Goal: Register for event/course

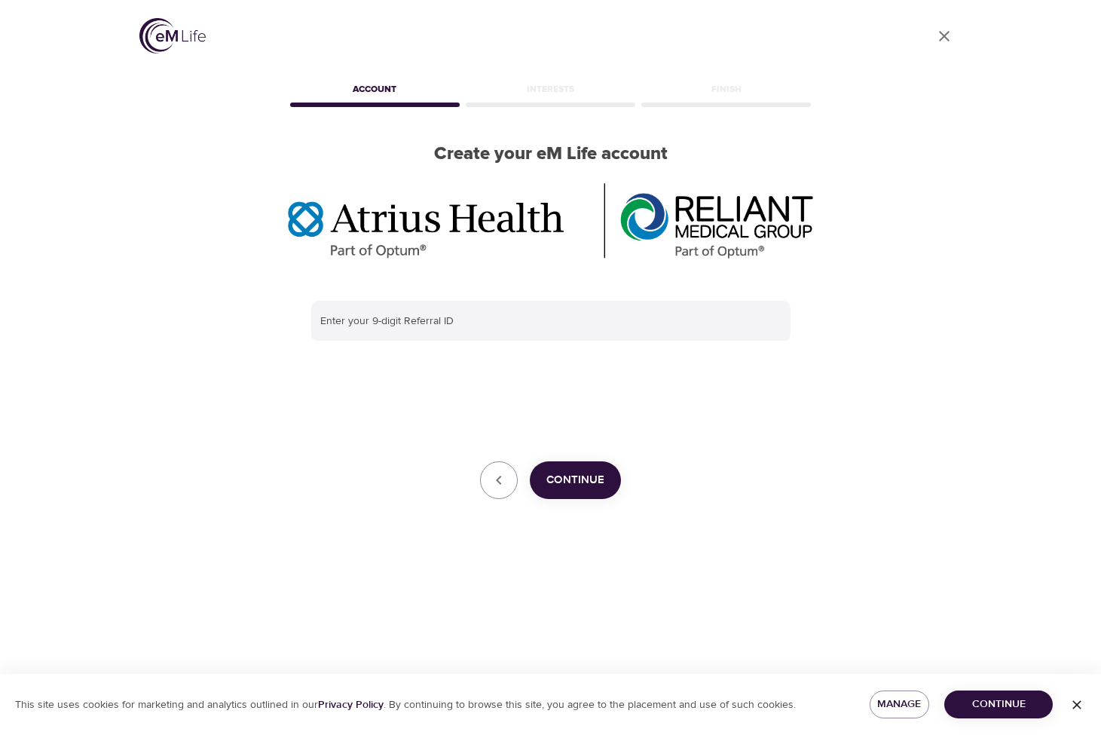
click at [586, 480] on span "Continue" at bounding box center [576, 480] width 58 height 20
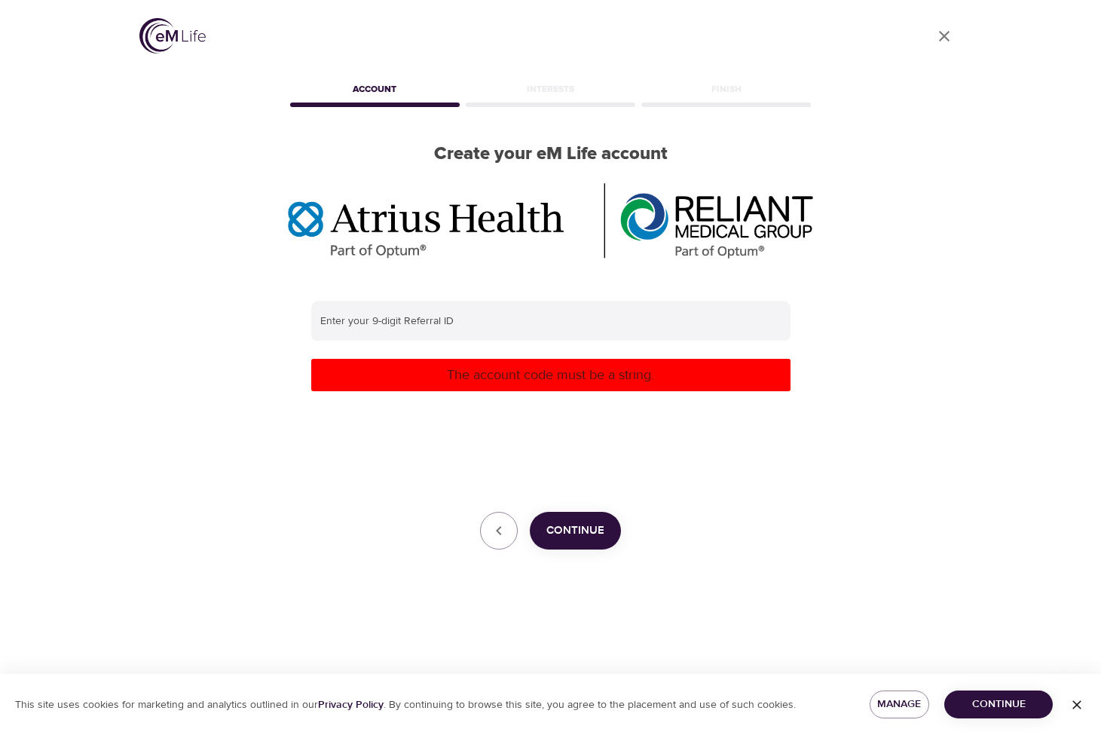
click at [991, 406] on div "User Profile Account Interests Finish Create your eM Life account Enter your 9-…" at bounding box center [550, 367] width 1101 height 735
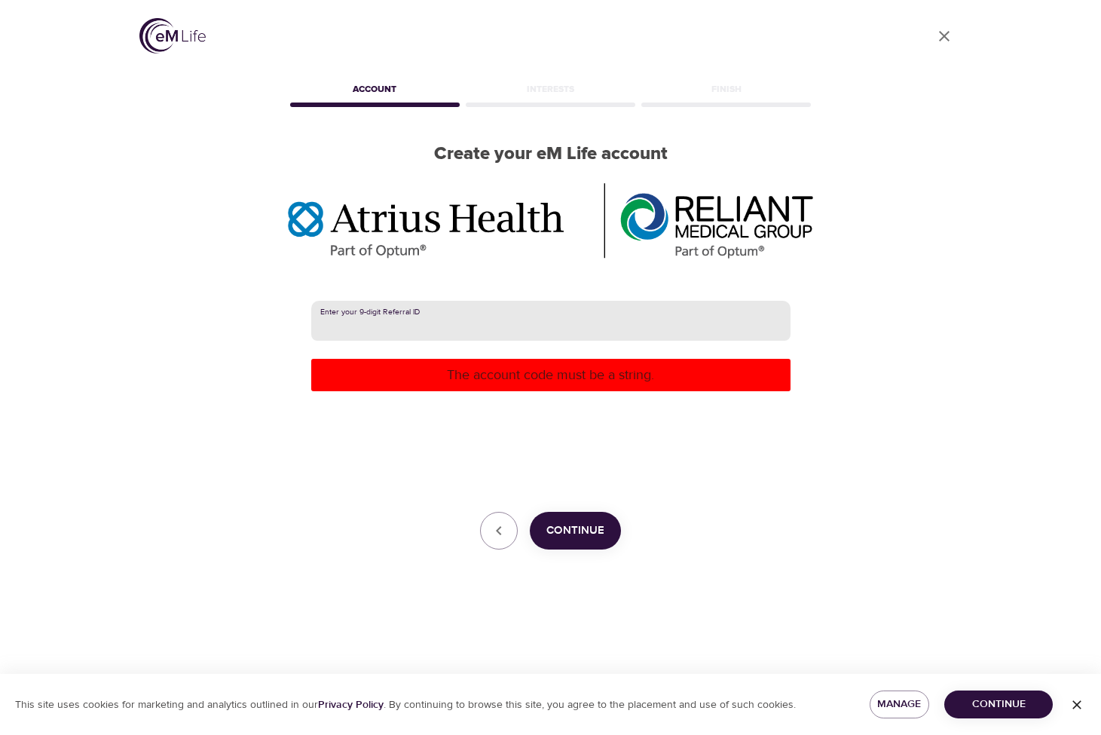
paste input "387433584"
type input "387433584"
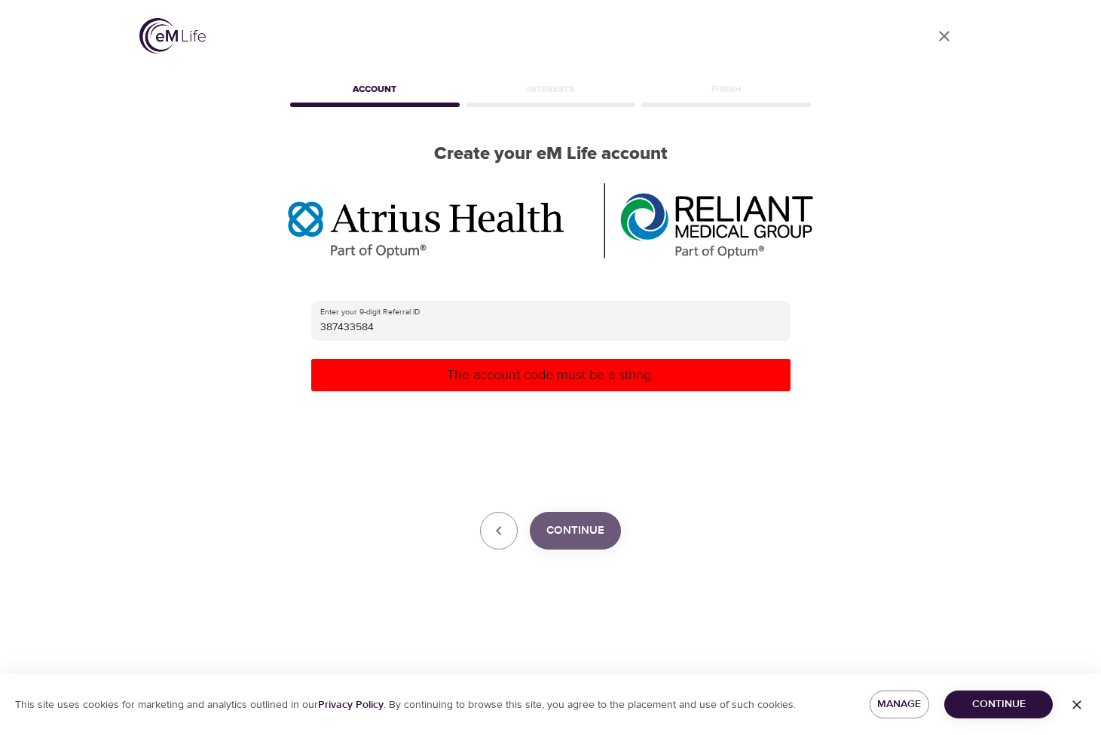
click at [586, 535] on span "Continue" at bounding box center [576, 531] width 58 height 20
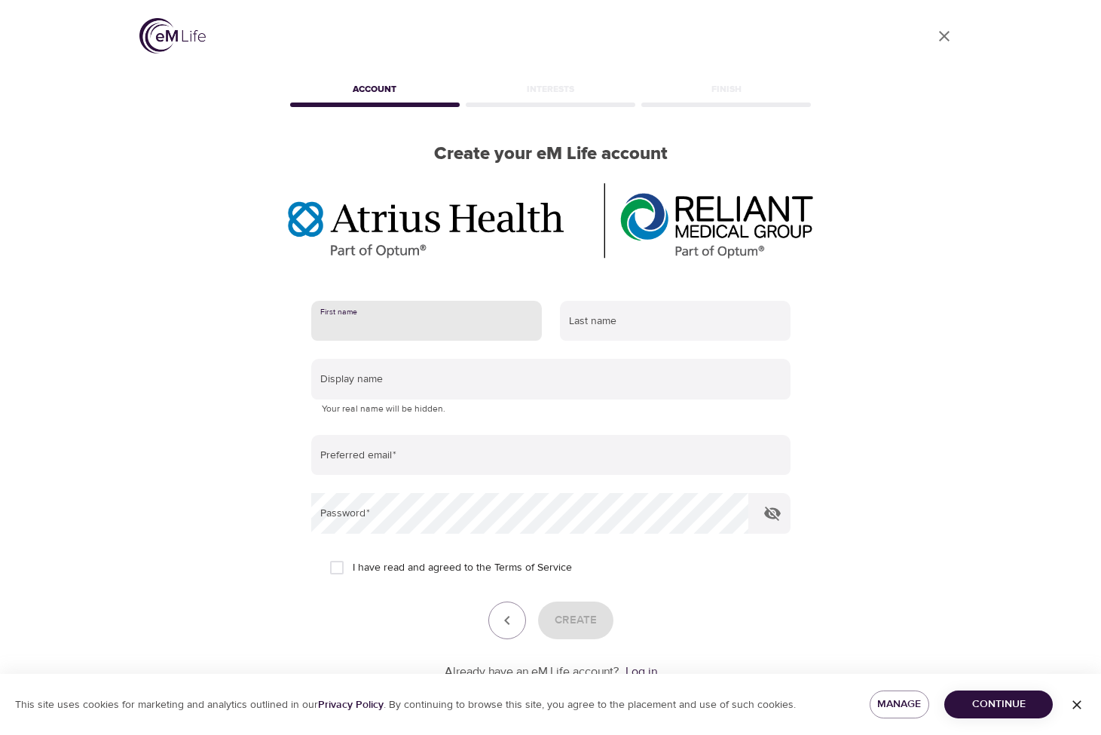
click at [360, 320] on input "text" at bounding box center [426, 321] width 231 height 41
type input "Sangeeta"
click at [587, 318] on input "text" at bounding box center [675, 321] width 231 height 41
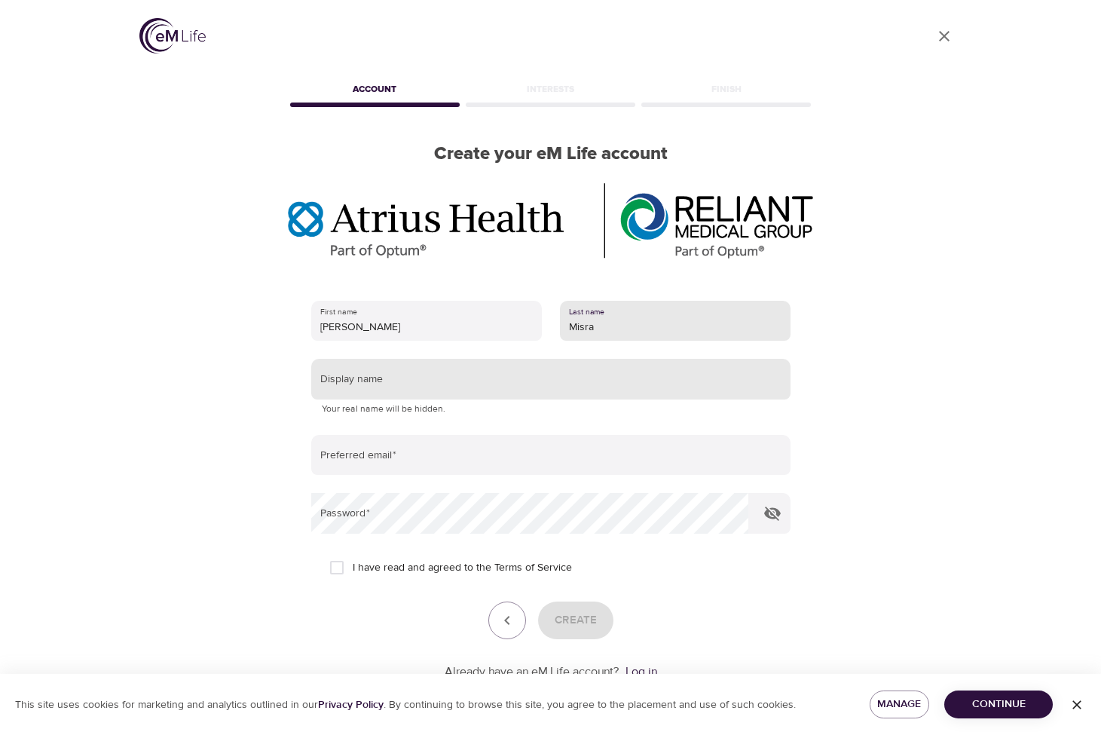
type input "Misra"
click at [378, 378] on input "text" at bounding box center [550, 379] width 479 height 41
type input "S"
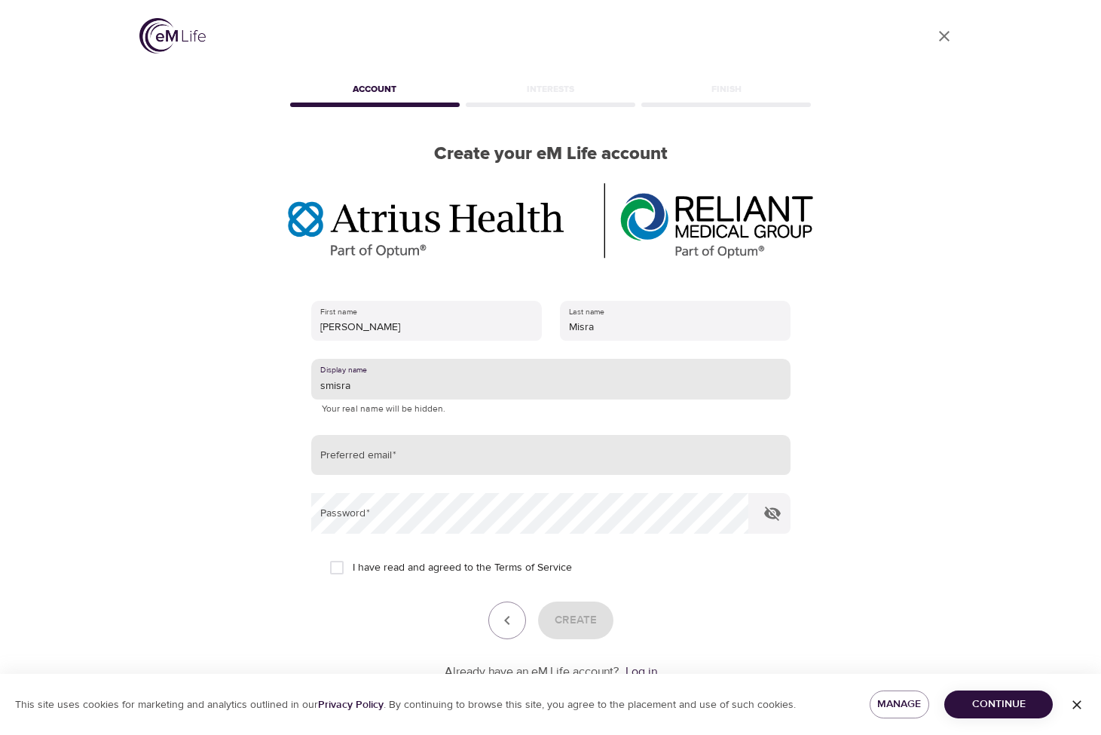
type input "smisra"
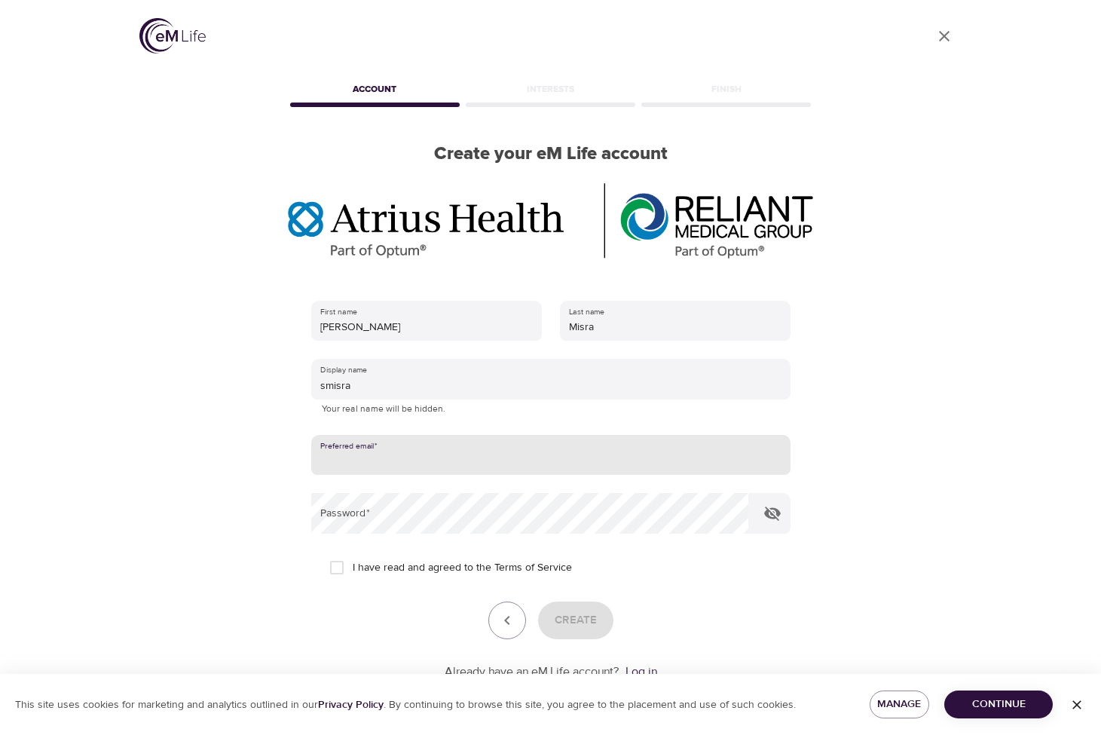
click at [407, 457] on input "email" at bounding box center [550, 455] width 479 height 41
click at [403, 451] on input "email" at bounding box center [550, 455] width 479 height 41
type input "sangeeta@carneymisra.org"
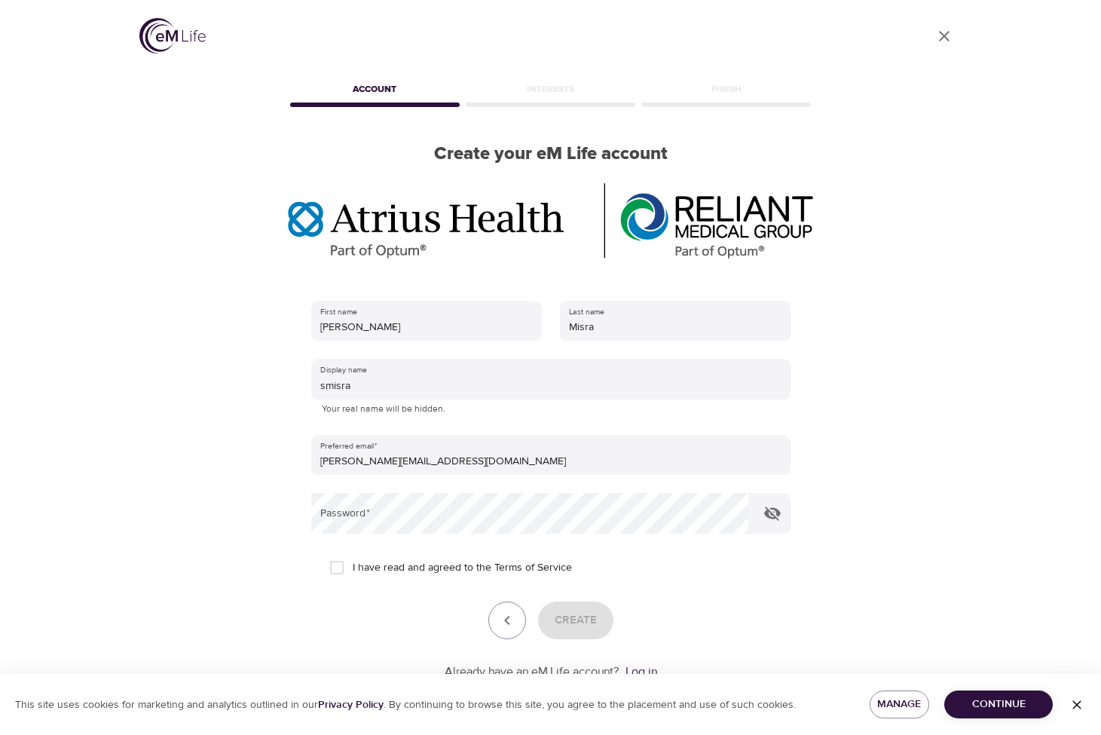
click at [764, 300] on div "Last name Misra" at bounding box center [675, 321] width 249 height 59
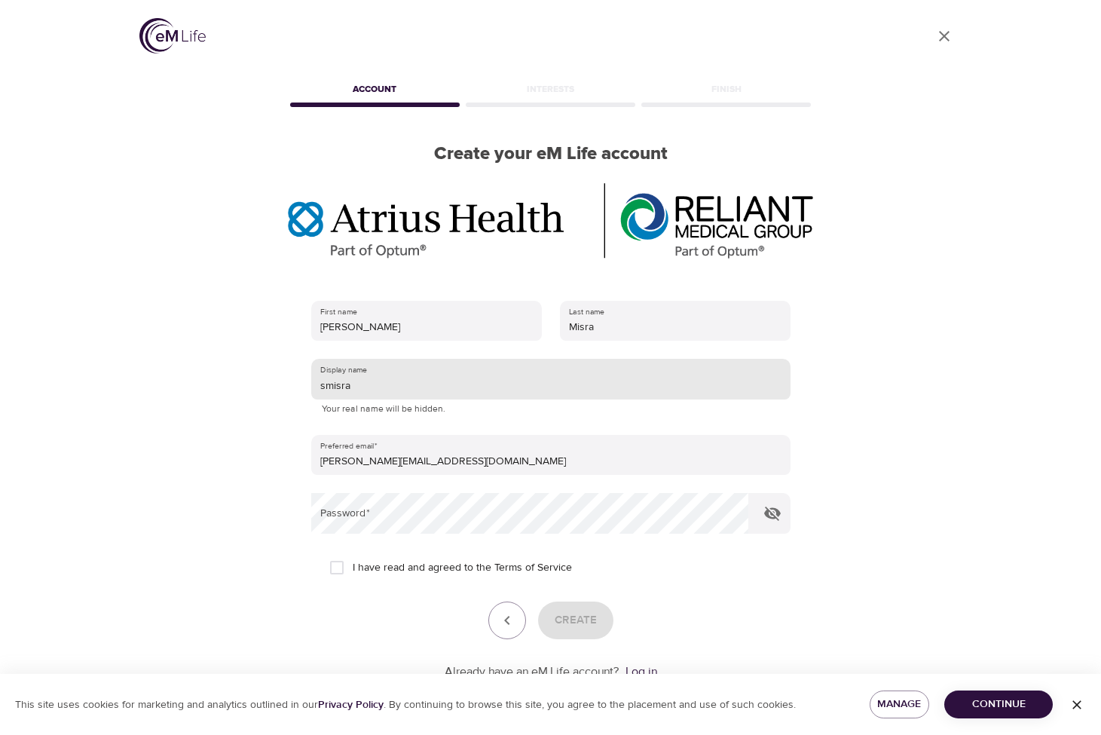
click at [354, 384] on input "smisra" at bounding box center [550, 379] width 479 height 41
type input "s"
click at [360, 385] on input "sangeetaam" at bounding box center [550, 379] width 479 height 41
click at [362, 385] on input "sangeetaam" at bounding box center [550, 379] width 479 height 41
type input "sangeetam"
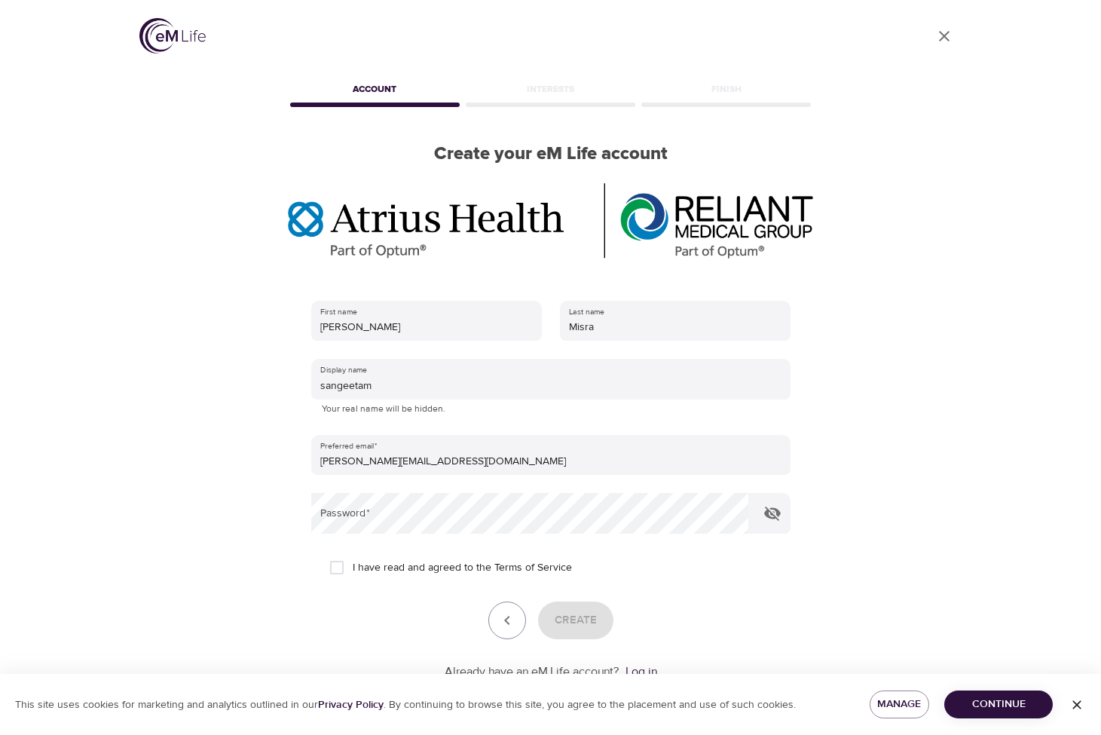
click at [895, 499] on div "User Profile Account Interests Finish Create your eM Life account First name Sa…" at bounding box center [550, 367] width 859 height 735
click at [769, 514] on icon "button" at bounding box center [772, 514] width 17 height 14
click at [336, 568] on input "I have read and agreed to the Terms of Service" at bounding box center [337, 568] width 32 height 32
checkbox input "true"
click at [592, 616] on span "Create" at bounding box center [576, 621] width 42 height 20
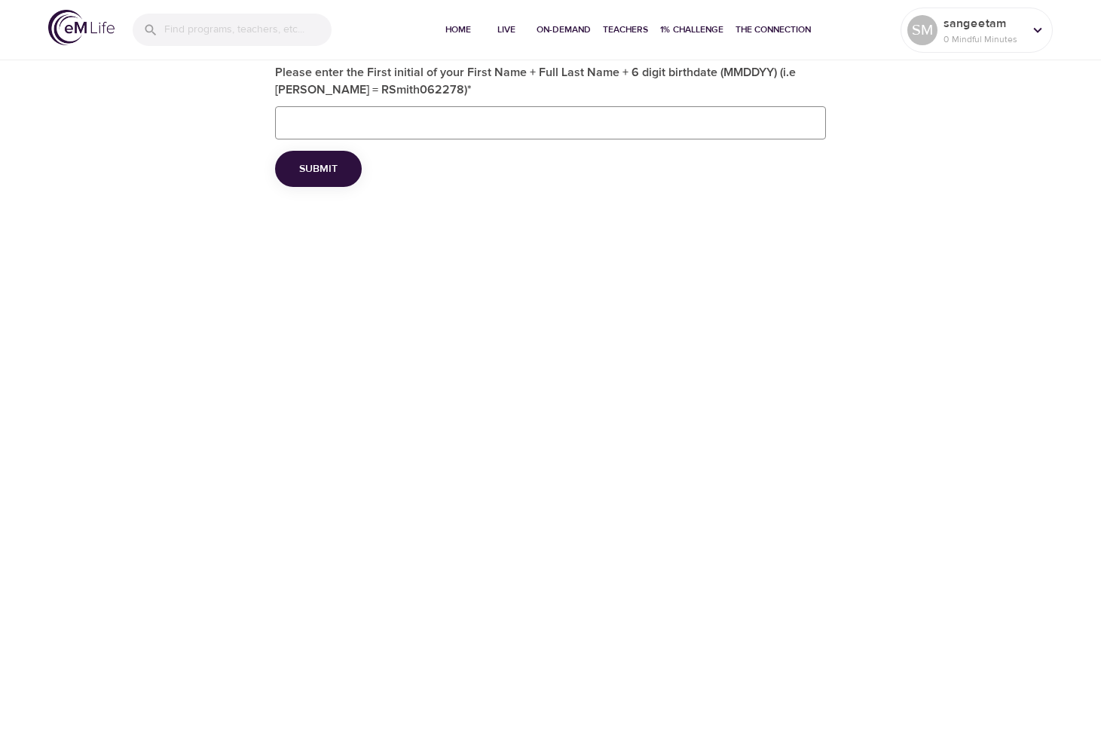
click at [302, 118] on input "Please enter the First initial of your First Name + Full Last Name + 6 digit bi…" at bounding box center [550, 122] width 551 height 33
type input "SMisra020166"
click at [322, 172] on span "Submit" at bounding box center [318, 169] width 38 height 19
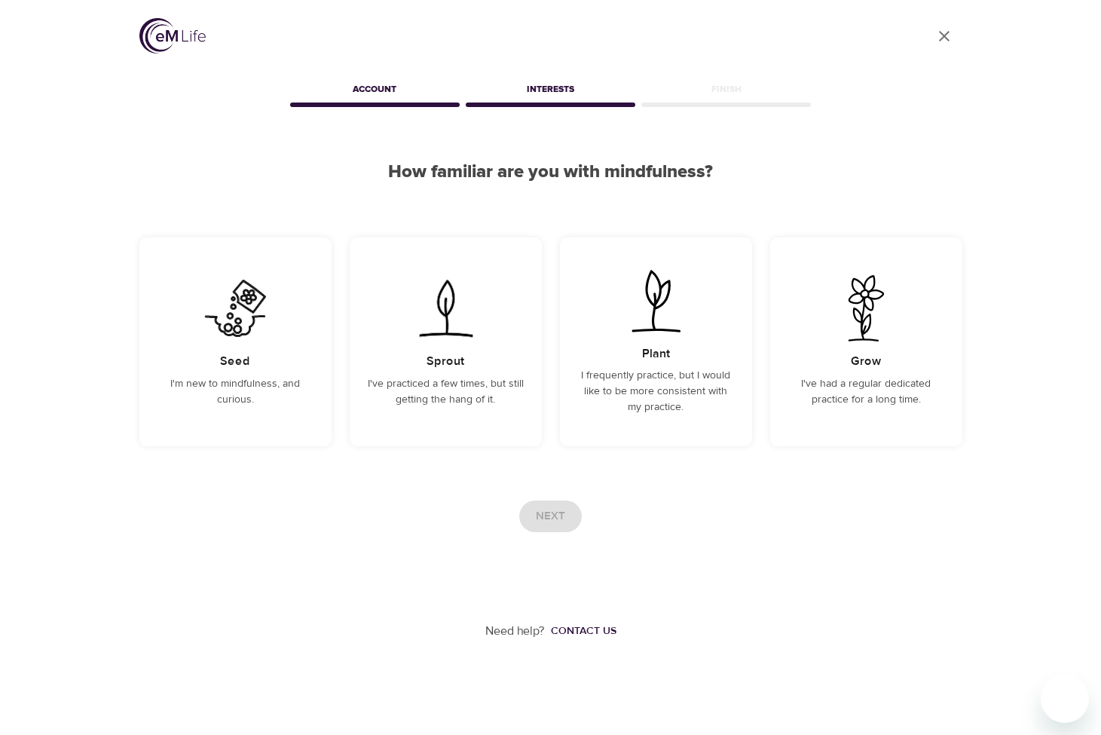
click at [555, 516] on div "Next" at bounding box center [550, 517] width 823 height 32
click at [462, 386] on p "I've practiced a few times, but still getting the hang of it." at bounding box center [446, 392] width 156 height 32
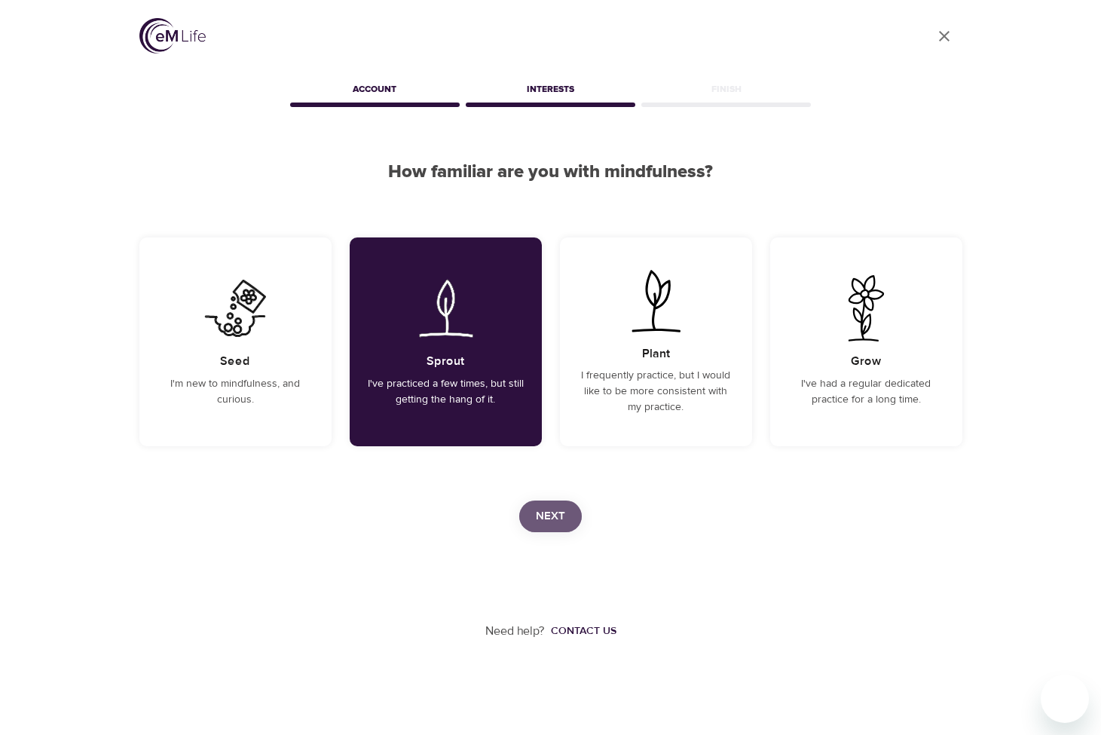
click at [566, 520] on button "Next" at bounding box center [550, 517] width 63 height 32
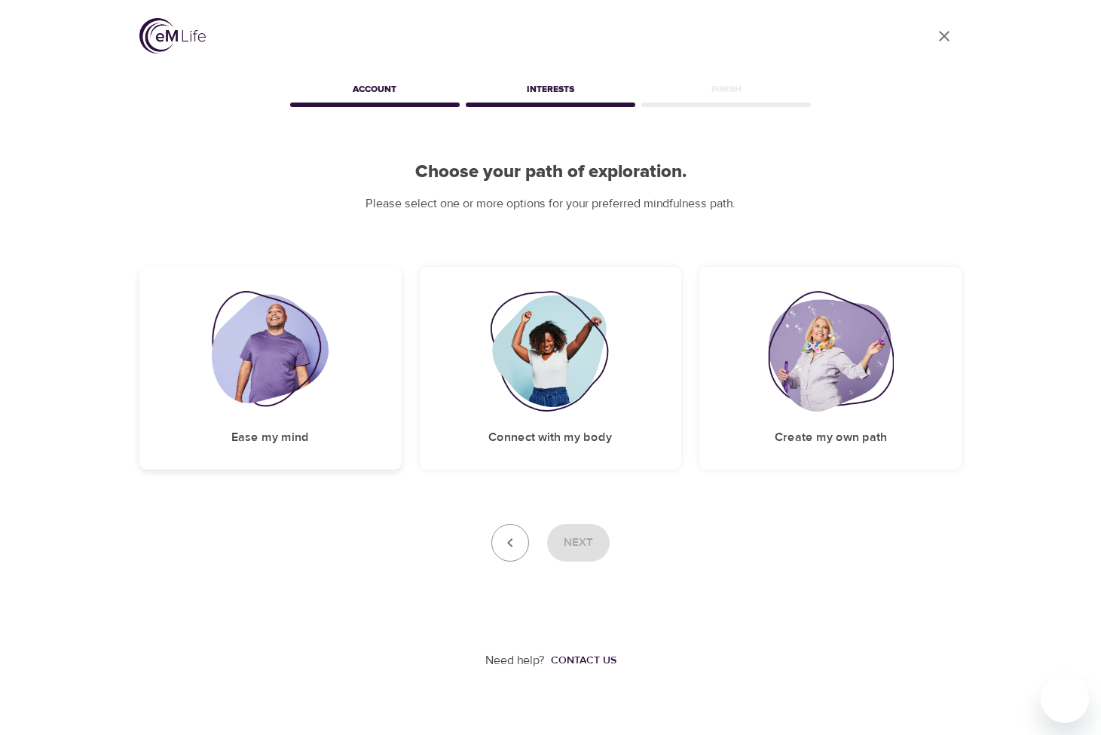
click at [248, 441] on h5 "Ease my mind" at bounding box center [270, 438] width 78 height 16
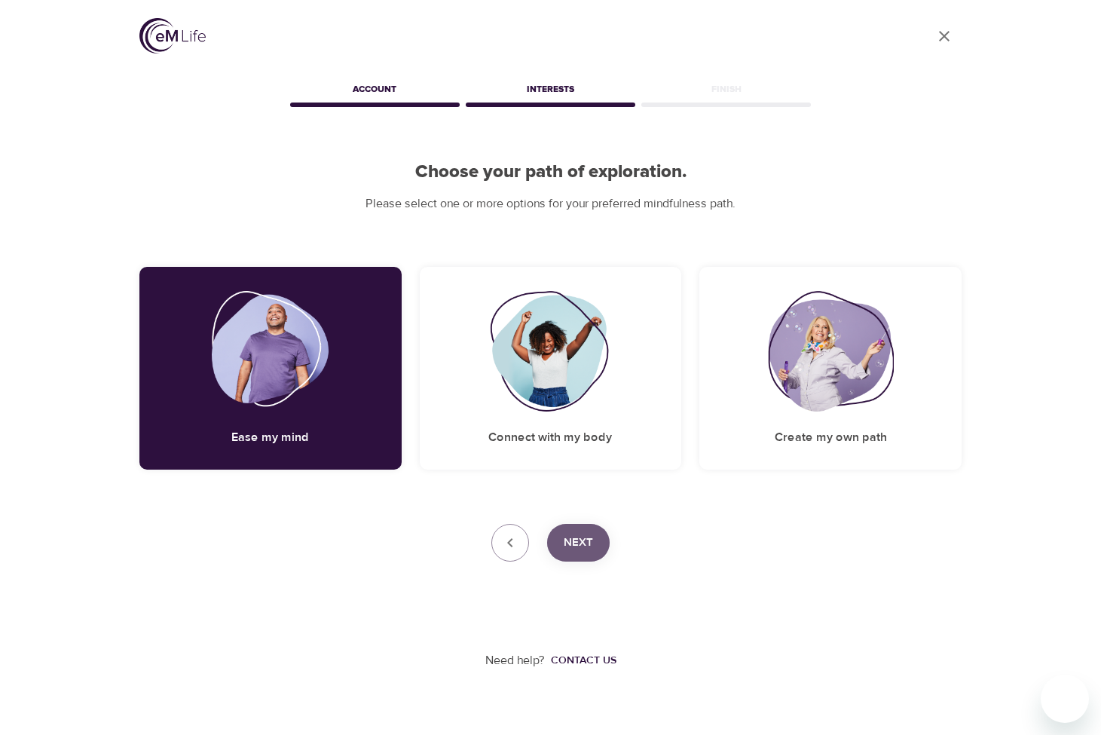
click at [594, 542] on button "Next" at bounding box center [578, 543] width 63 height 38
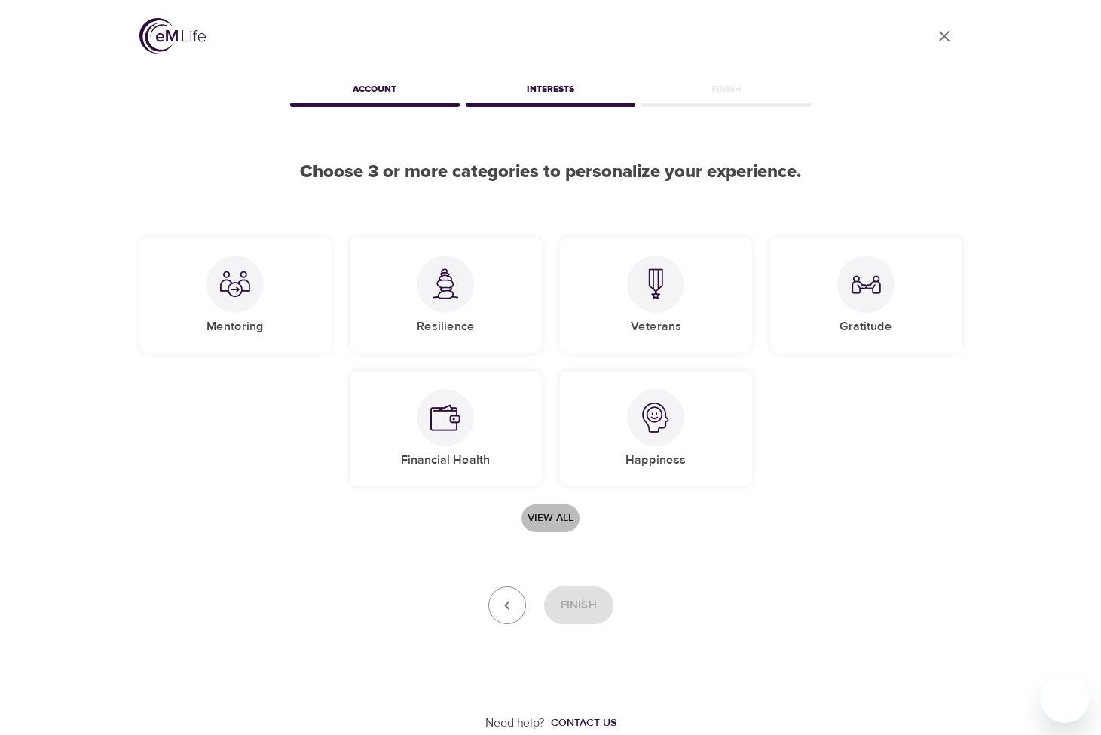
click at [559, 511] on span "View all" at bounding box center [551, 518] width 46 height 19
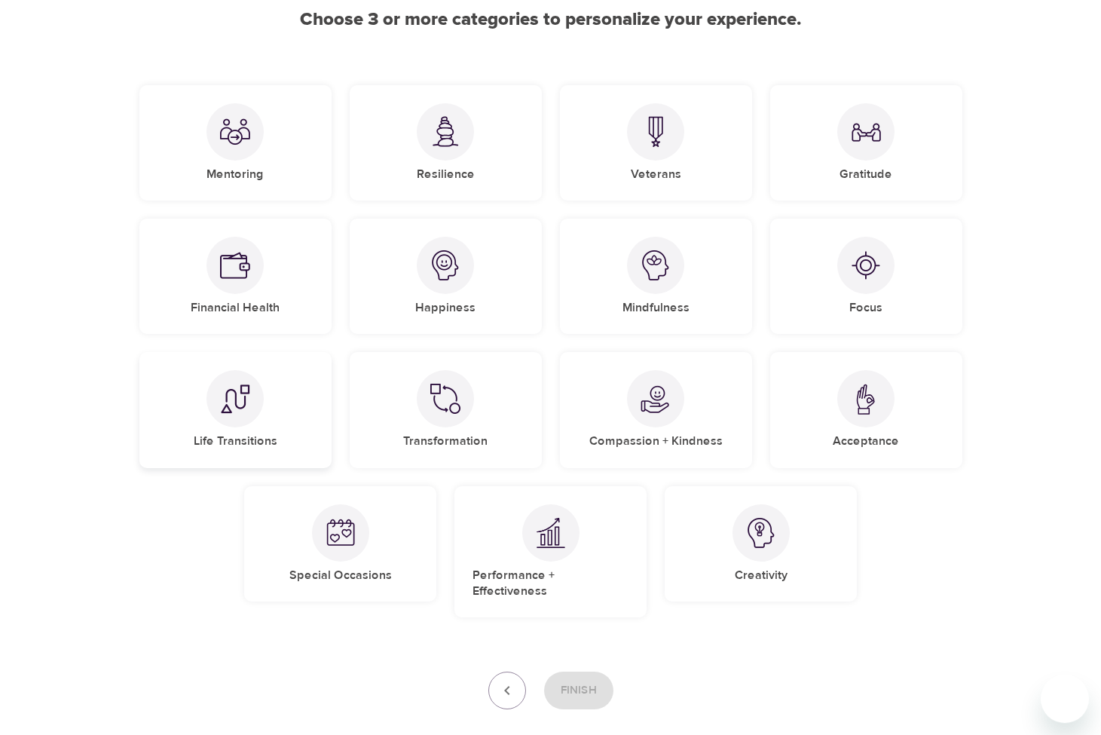
scroll to position [119, 0]
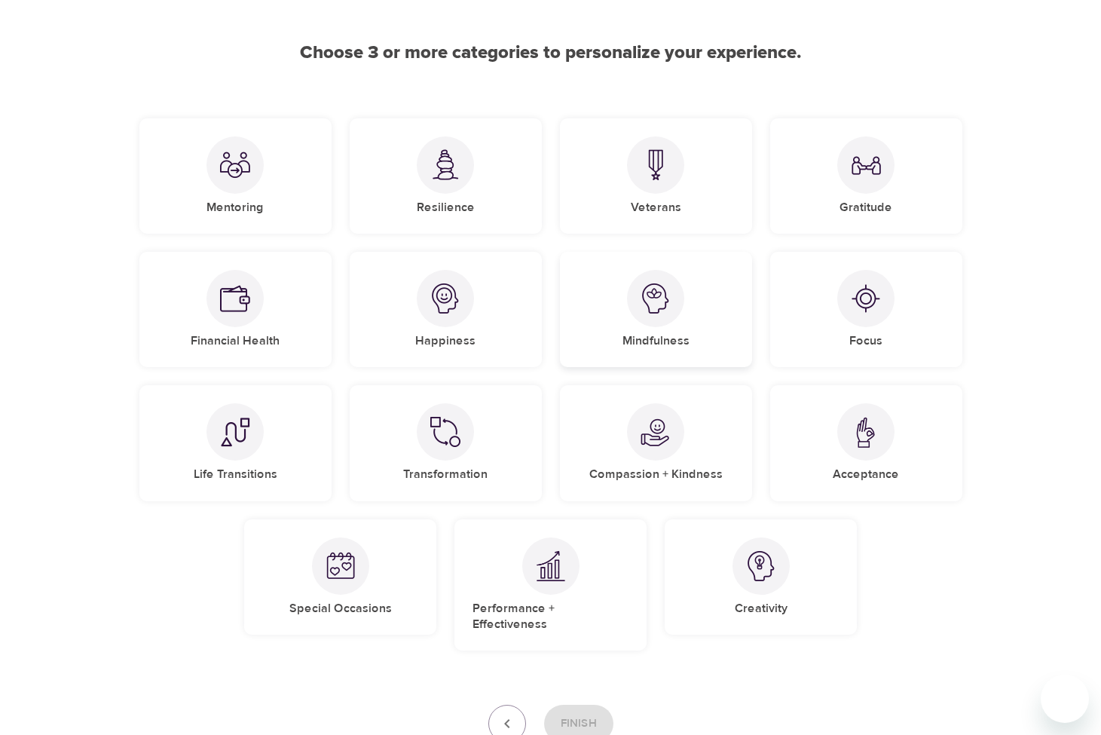
click at [653, 300] on img at bounding box center [656, 298] width 30 height 30
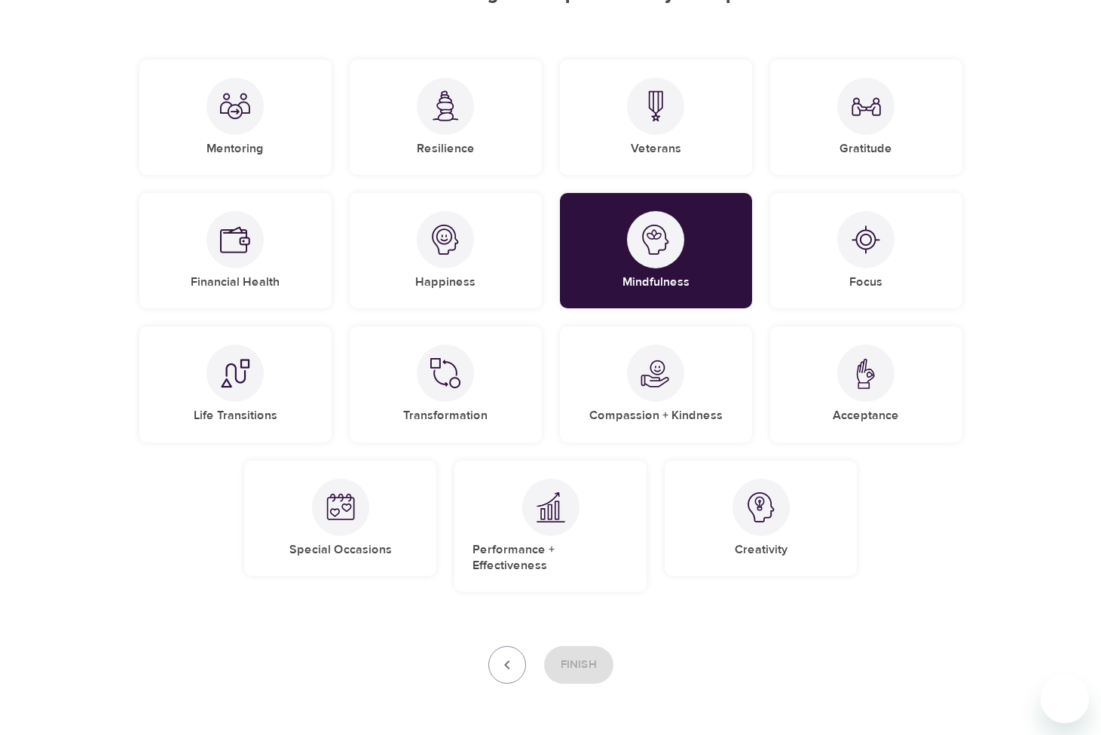
scroll to position [219, 0]
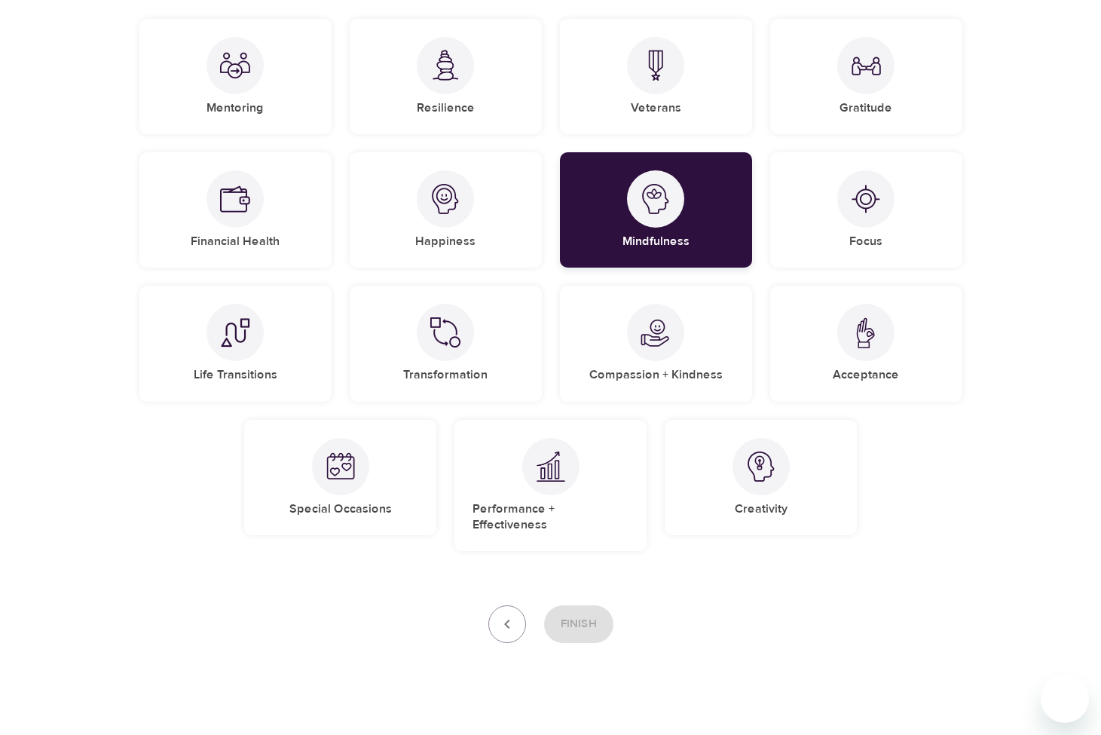
click at [651, 213] on img at bounding box center [656, 199] width 30 height 30
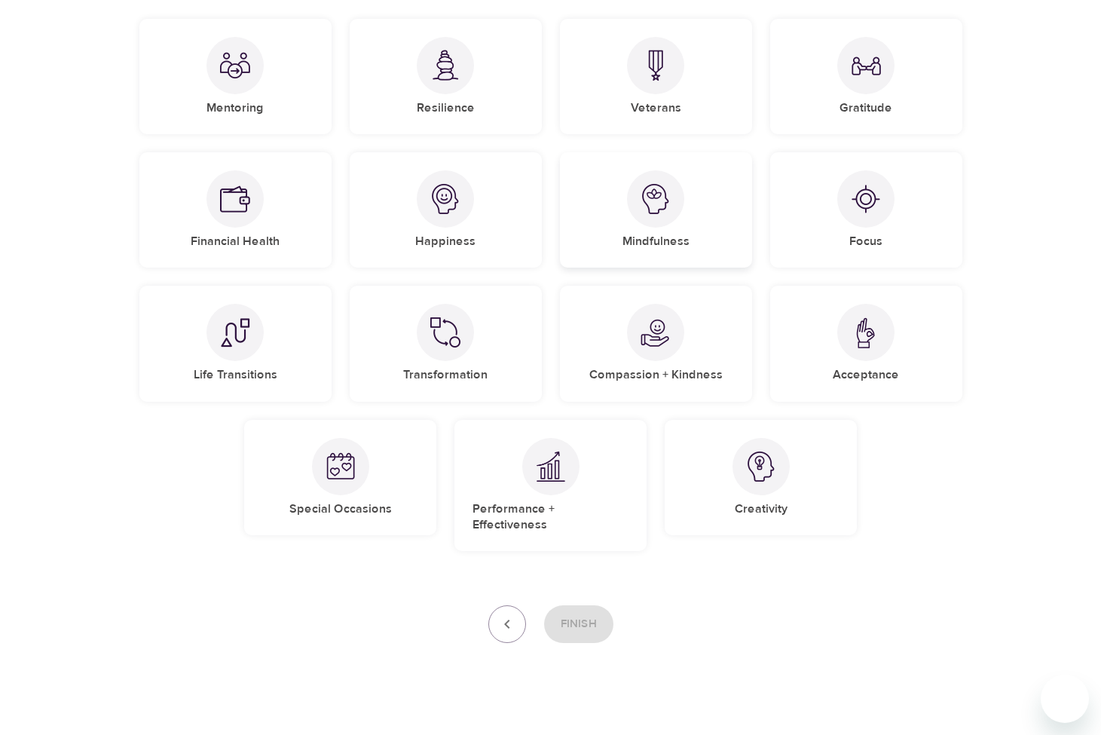
click at [651, 213] on img at bounding box center [656, 199] width 30 height 30
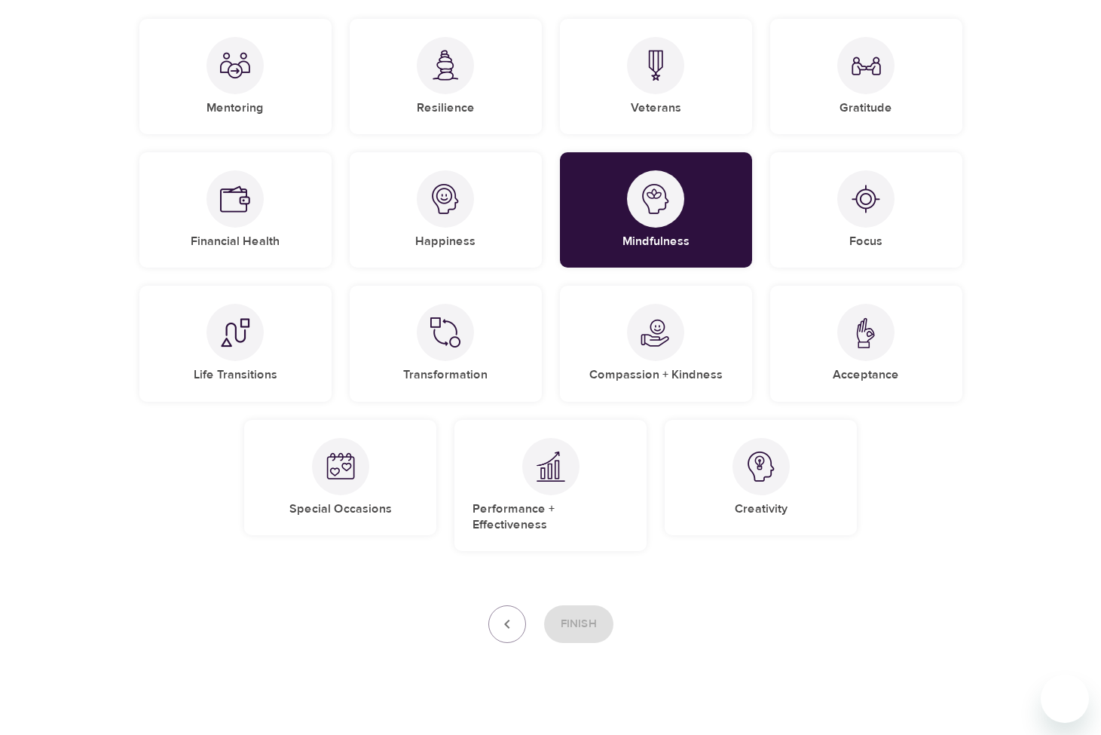
click at [581, 610] on div "Finish" at bounding box center [550, 624] width 823 height 38
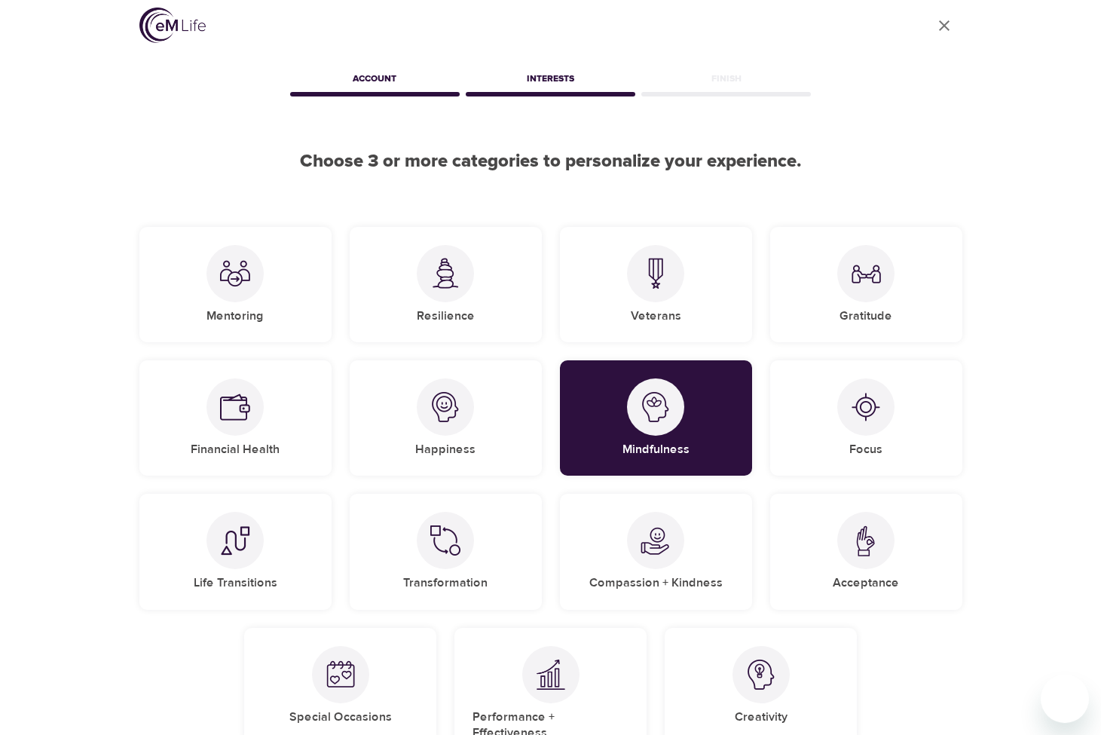
scroll to position [0, 0]
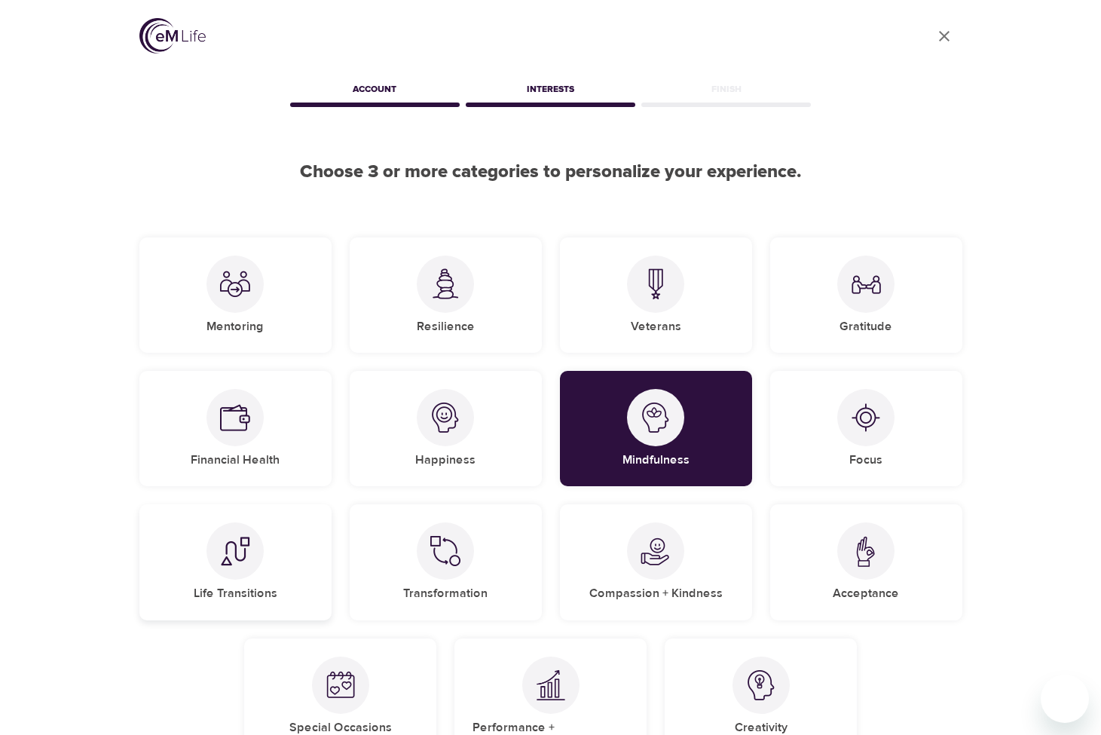
click at [228, 553] on img at bounding box center [235, 551] width 30 height 30
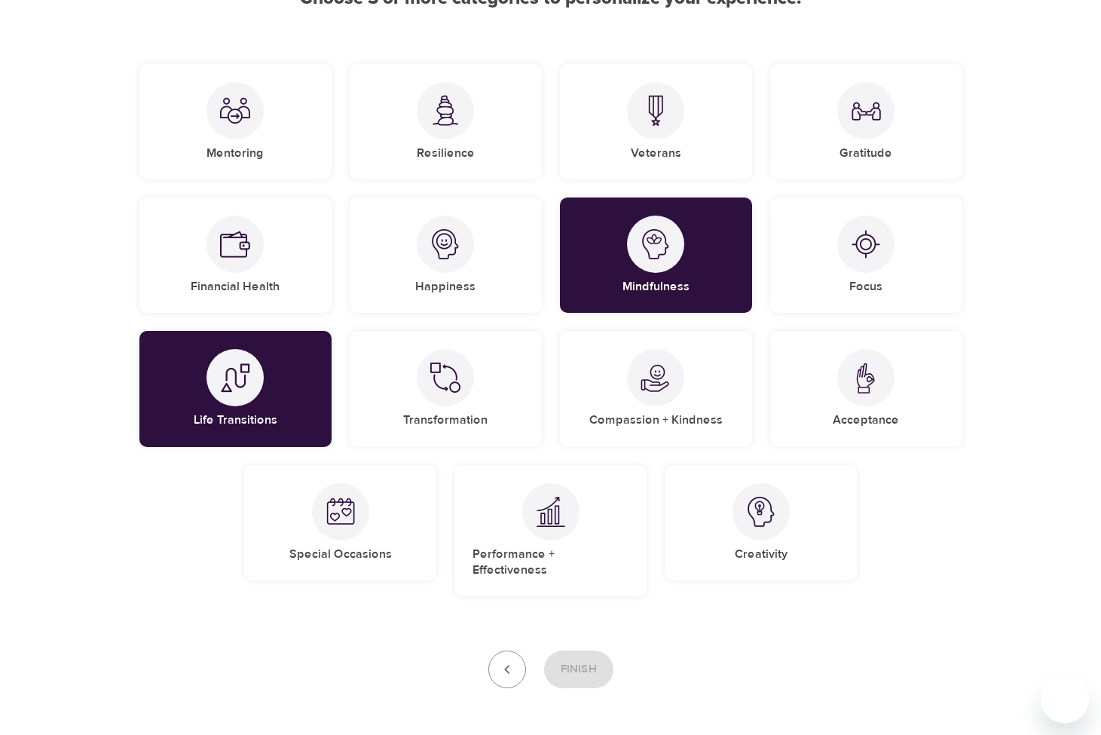
scroll to position [199, 0]
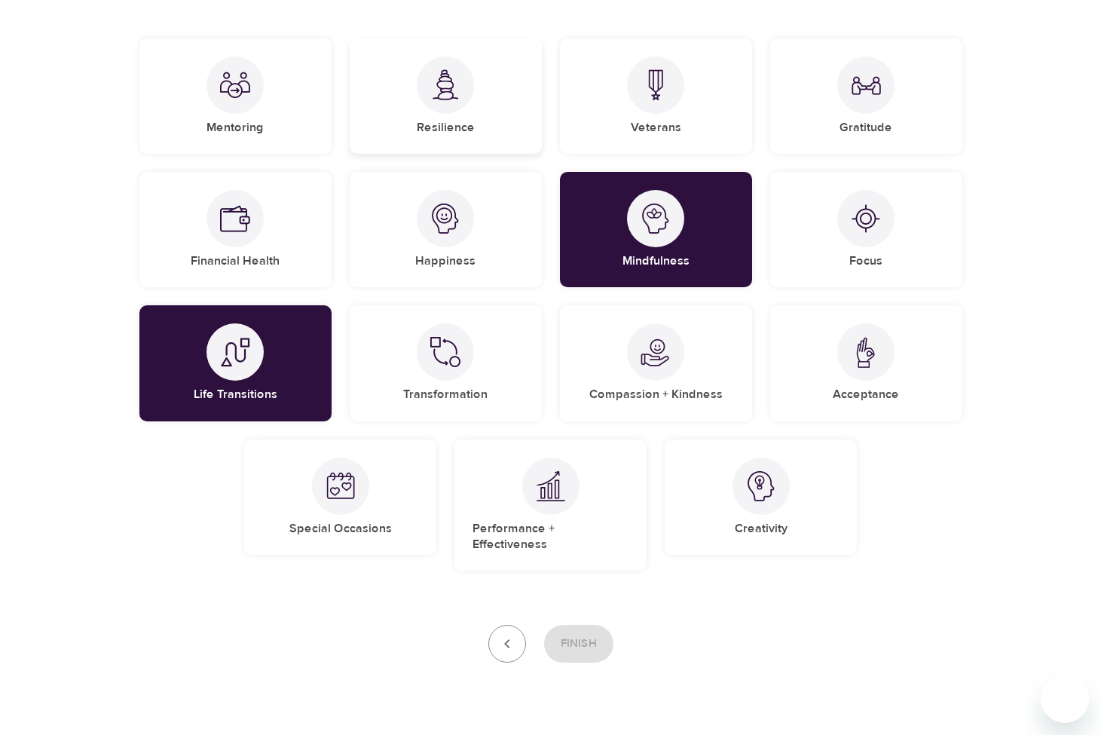
click at [449, 90] on img at bounding box center [445, 84] width 30 height 31
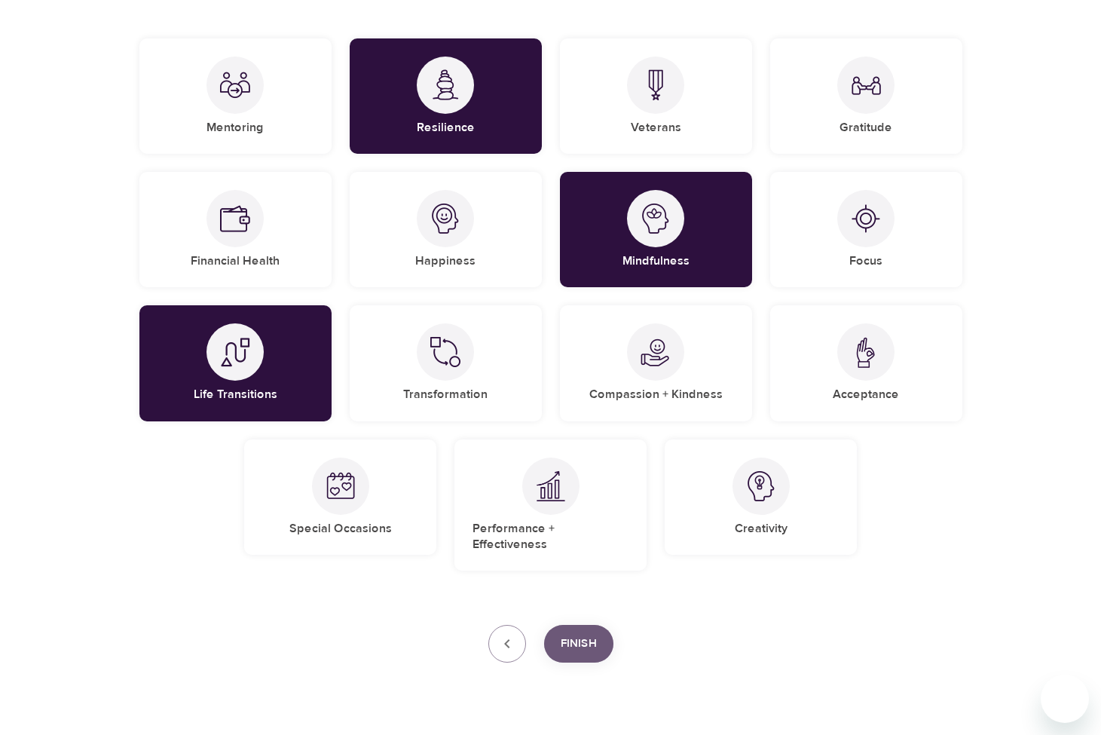
click at [584, 635] on span "Finish" at bounding box center [579, 644] width 36 height 20
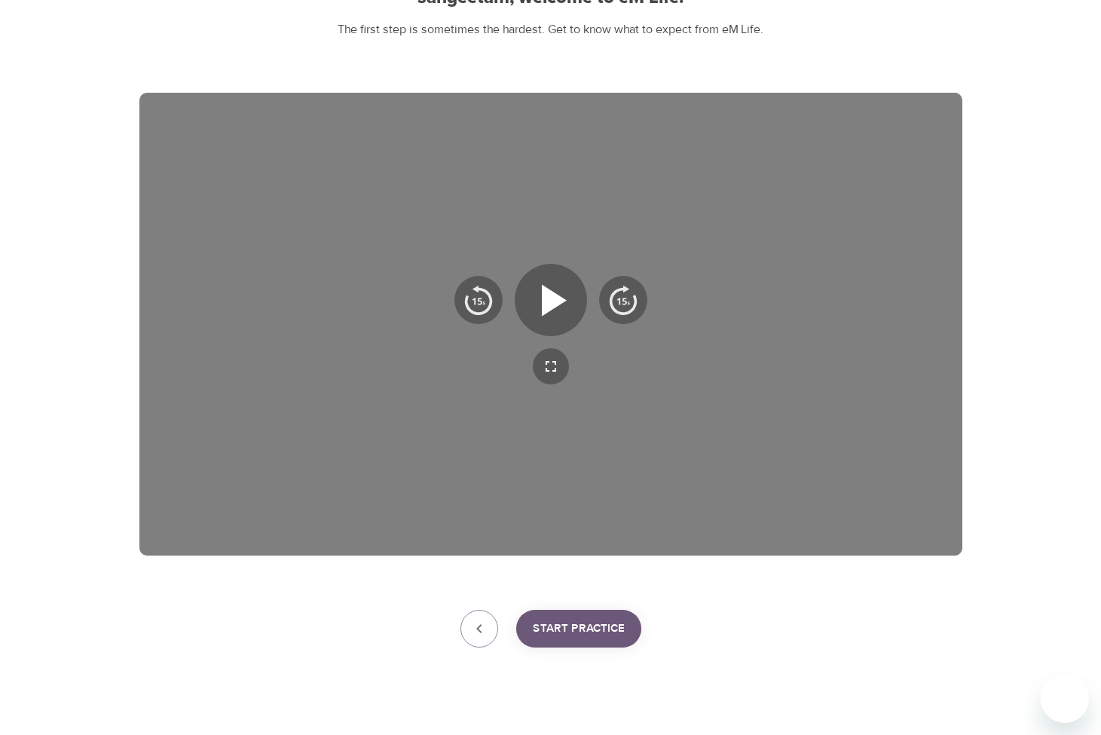
click at [606, 623] on span "Start Practice" at bounding box center [579, 629] width 92 height 20
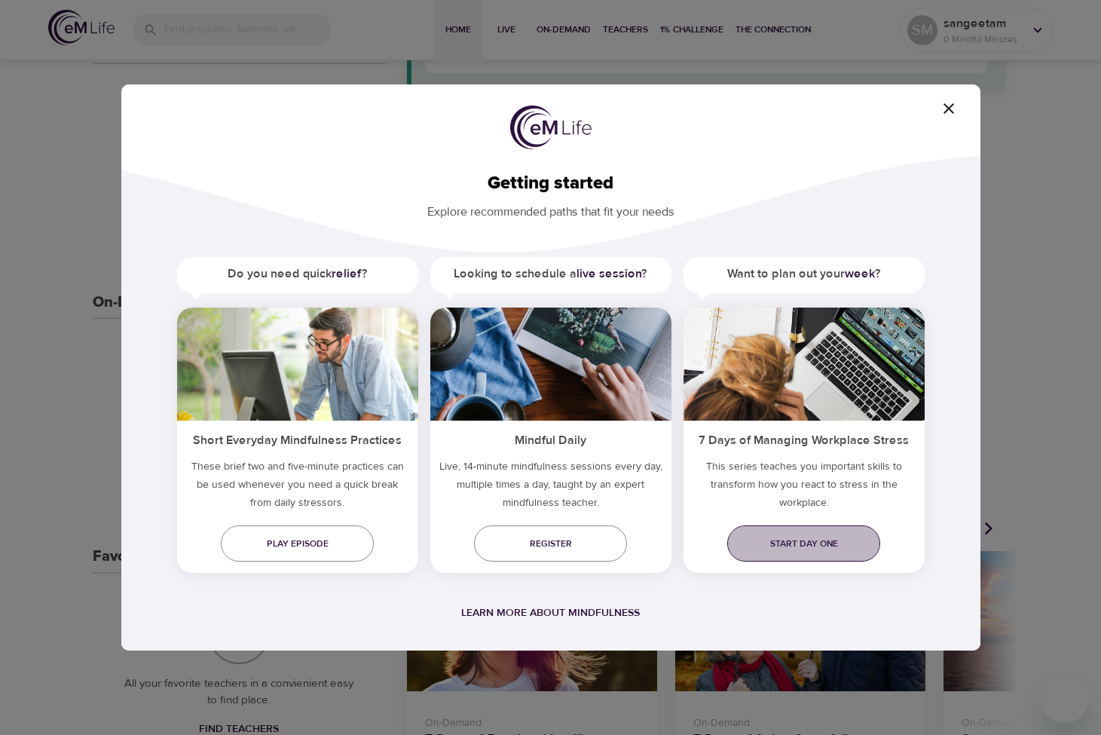
click at [802, 541] on span "Start day one" at bounding box center [804, 544] width 129 height 16
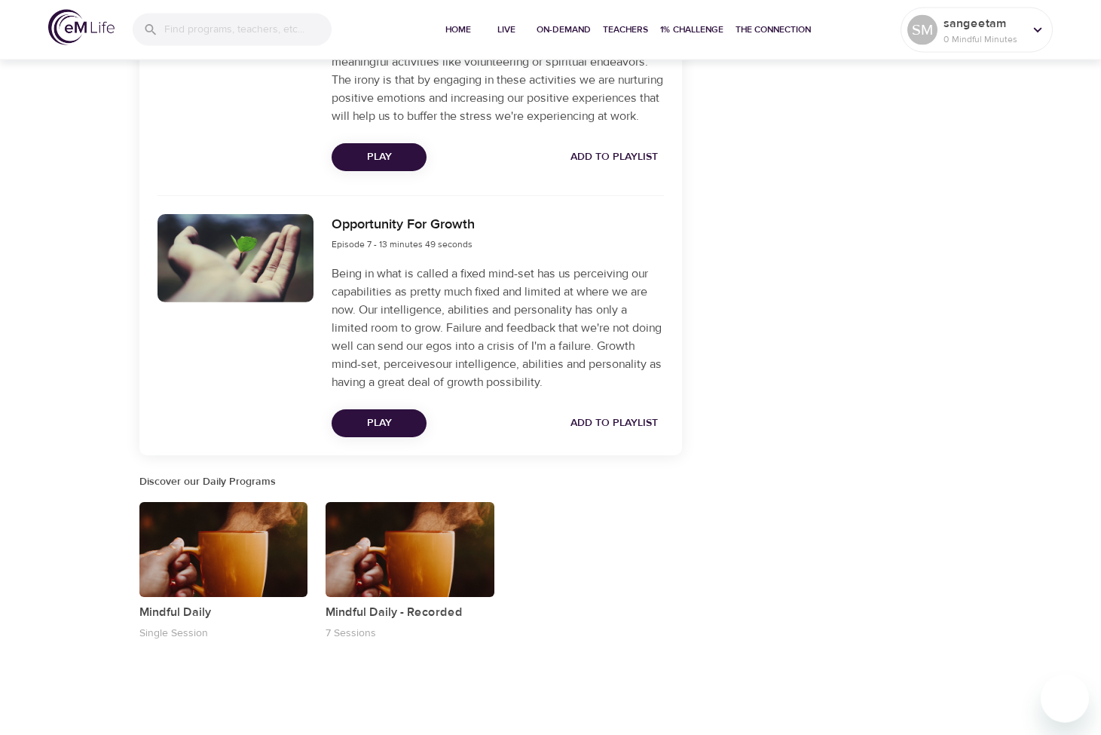
scroll to position [2160, 0]
click at [385, 613] on p "Mindful Daily - Recorded" at bounding box center [410, 612] width 169 height 18
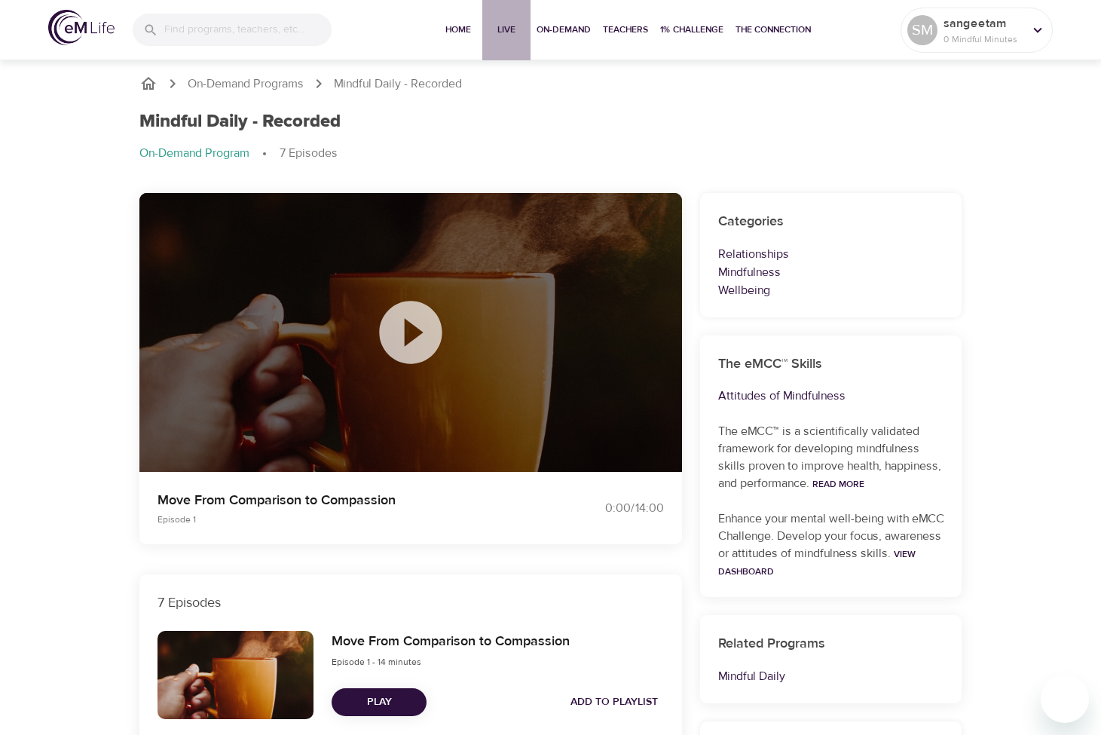
click at [502, 29] on span "Live" at bounding box center [507, 30] width 36 height 16
